Goal: Transaction & Acquisition: Purchase product/service

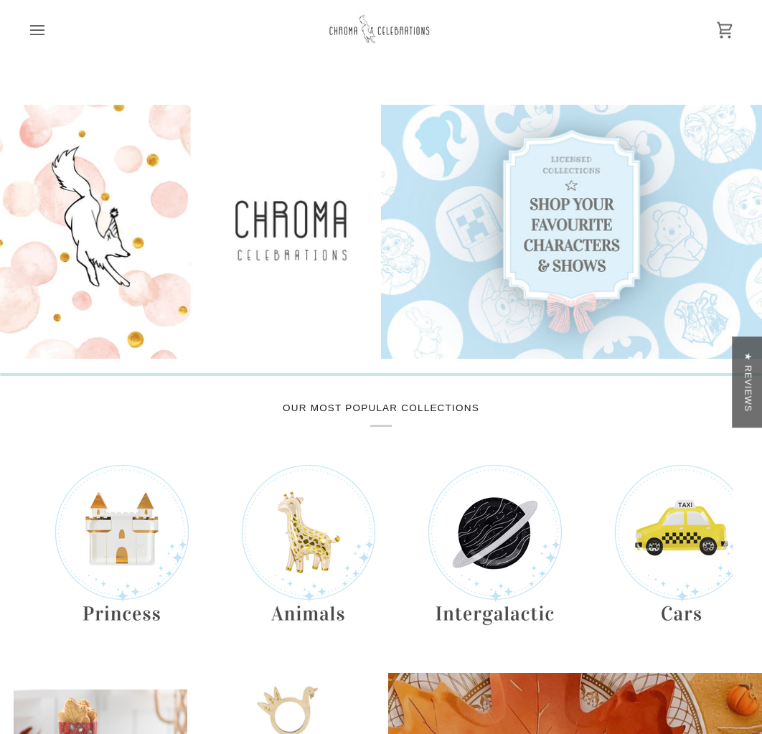
click at [747, 392] on div "★ Reviews" at bounding box center [747, 381] width 30 height 91
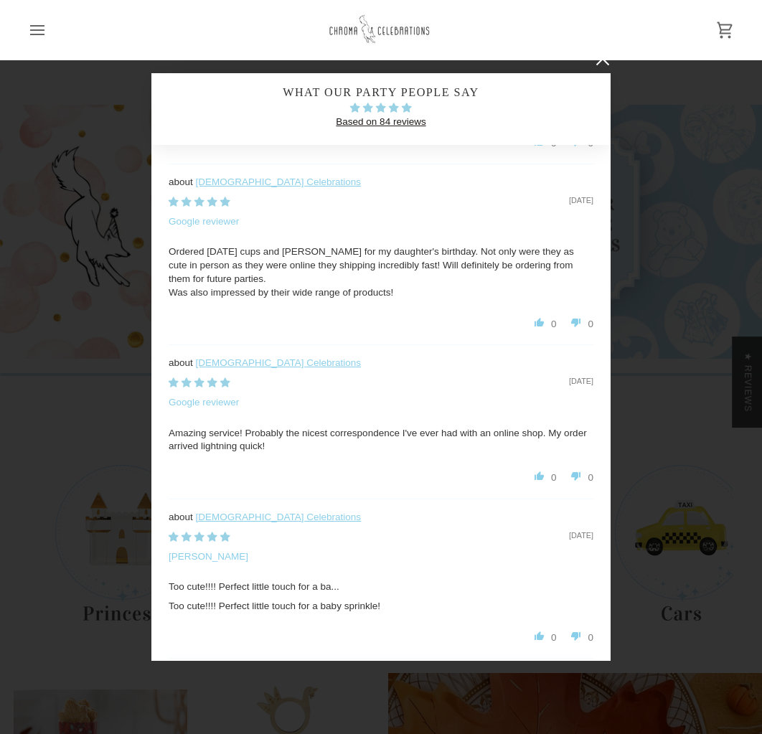
scroll to position [738, 0]
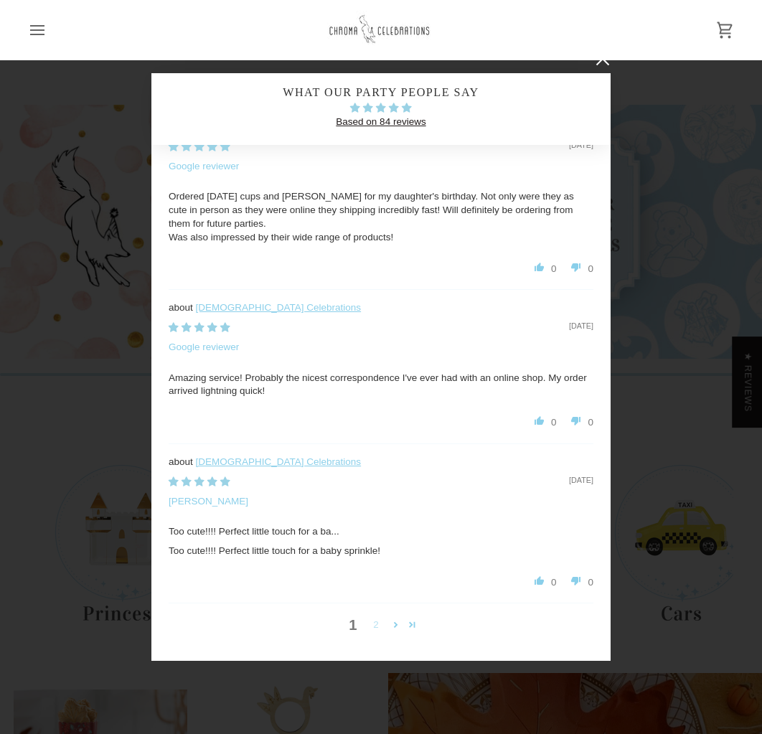
click at [381, 620] on link "2" at bounding box center [375, 625] width 23 height 16
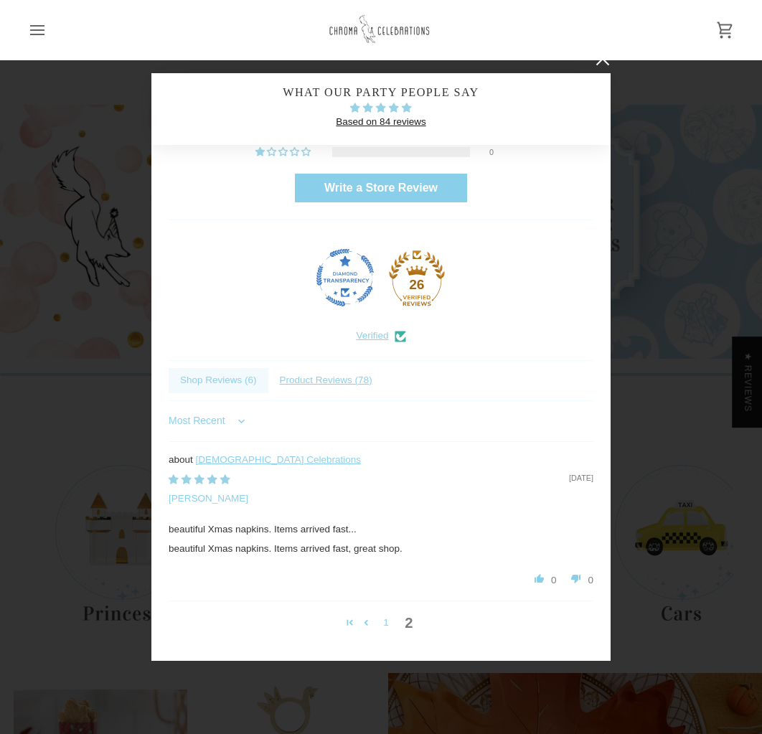
scroll to position [0, 0]
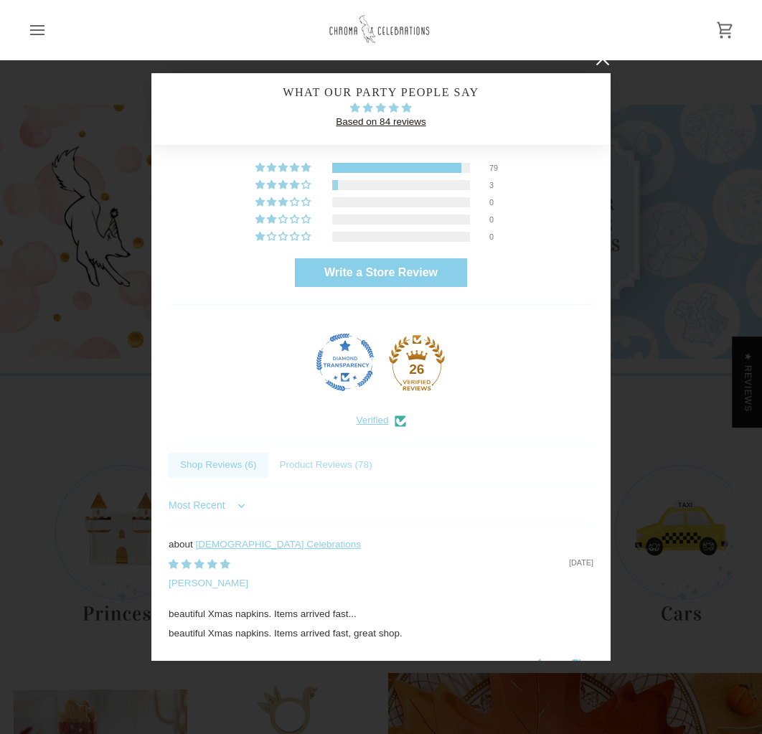
click at [336, 461] on span "Product Reviews ( 78 )" at bounding box center [325, 465] width 115 height 25
click at [597, 63] on link at bounding box center [601, 58] width 17 height 17
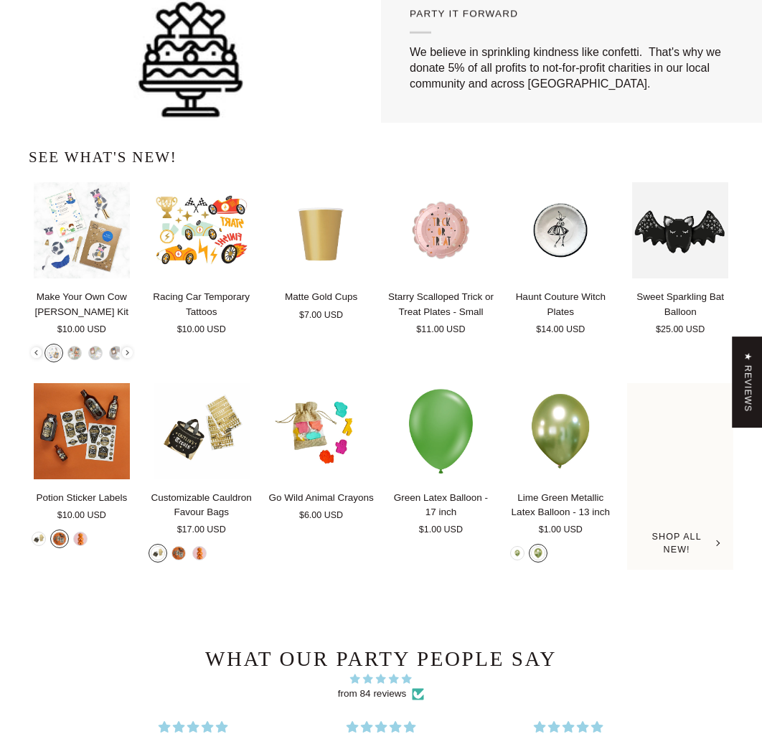
scroll to position [2492, 0]
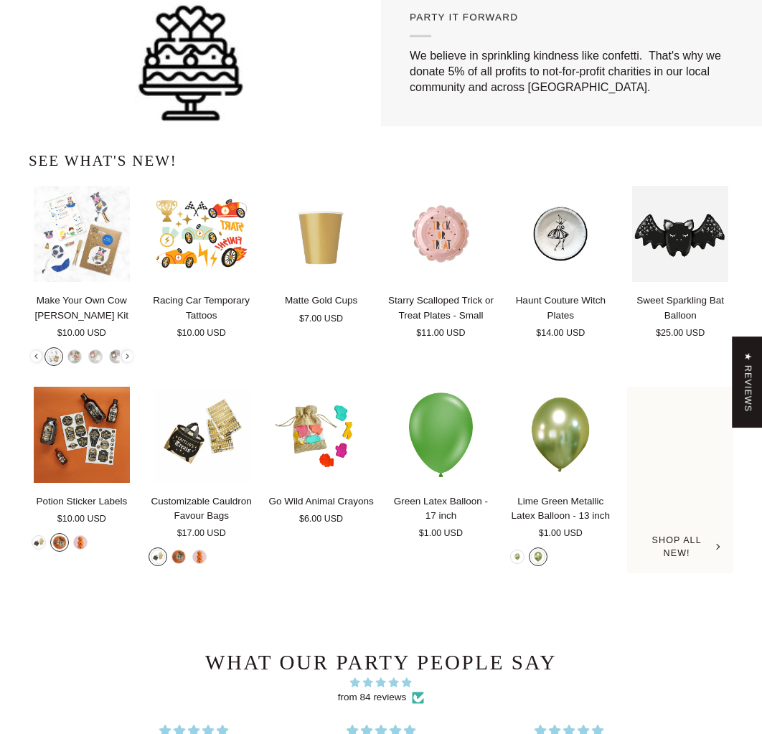
click at [687, 561] on div "Shop all New!" at bounding box center [680, 547] width 78 height 27
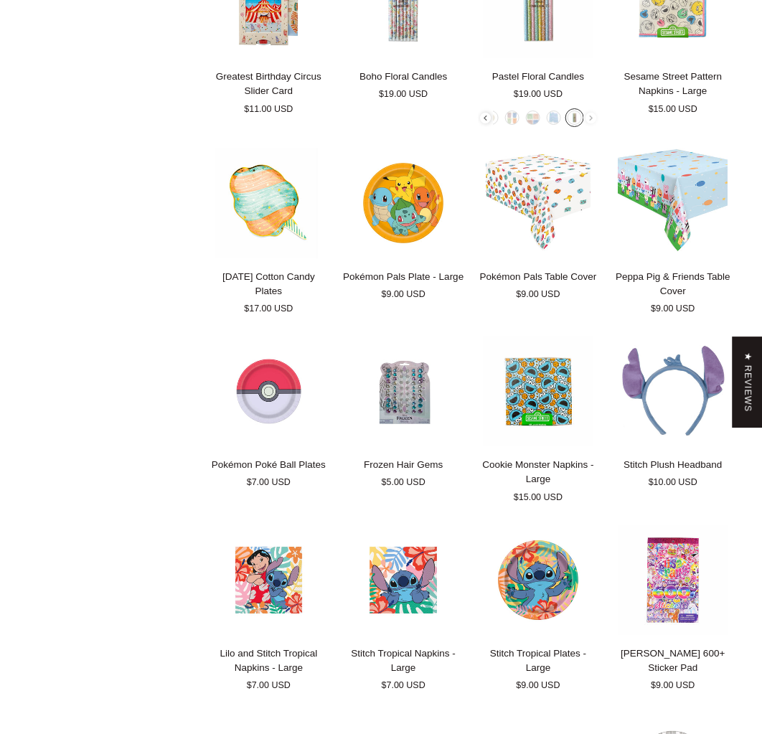
scroll to position [1734, 0]
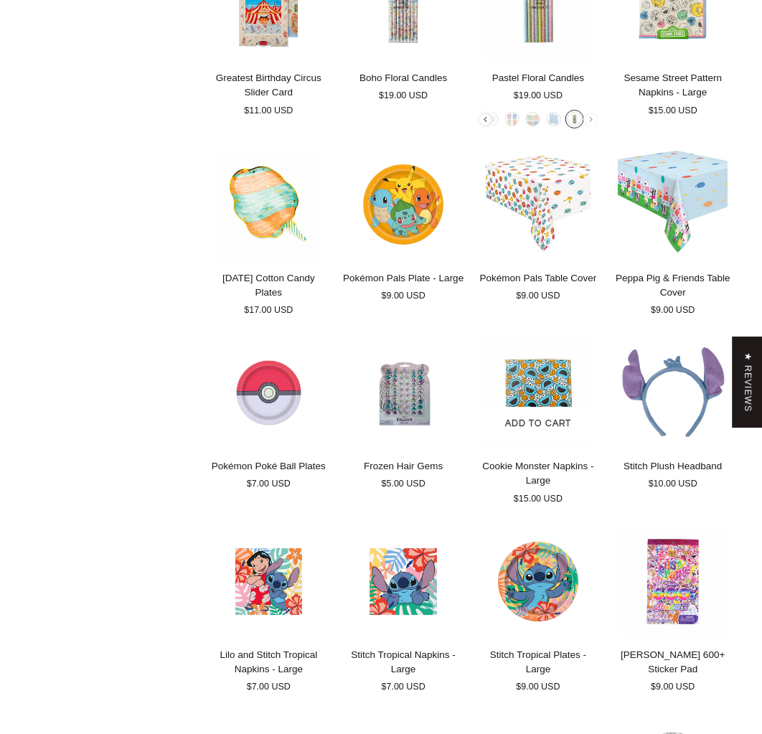
click at [542, 360] on img "Cookie Monster Napkins - Large" at bounding box center [538, 393] width 121 height 110
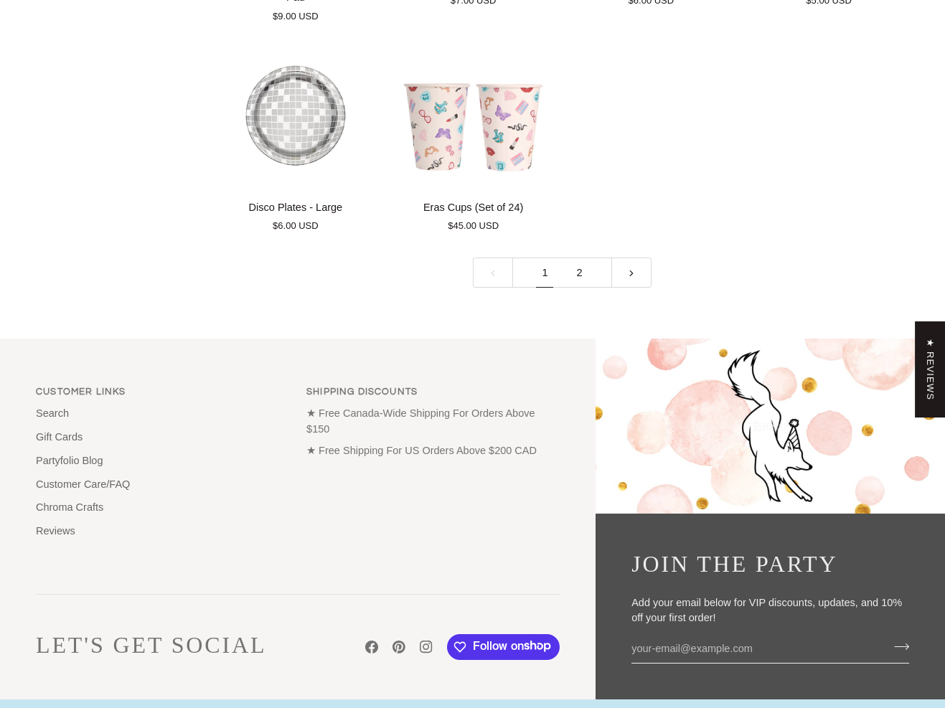
scroll to position [3209, 0]
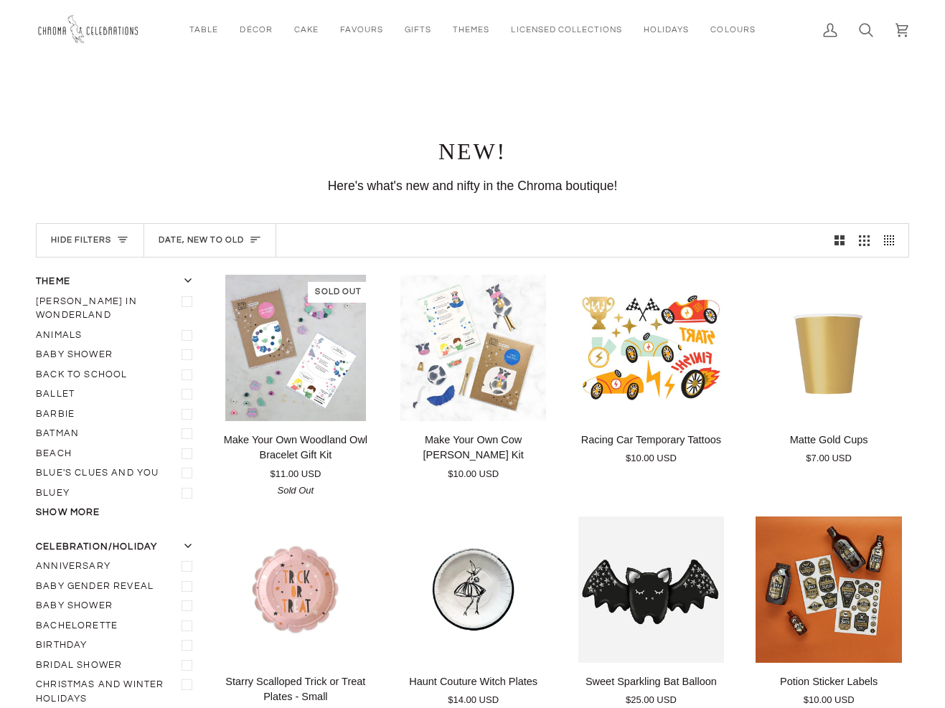
scroll to position [3020, 0]
